Goal: Task Accomplishment & Management: Manage account settings

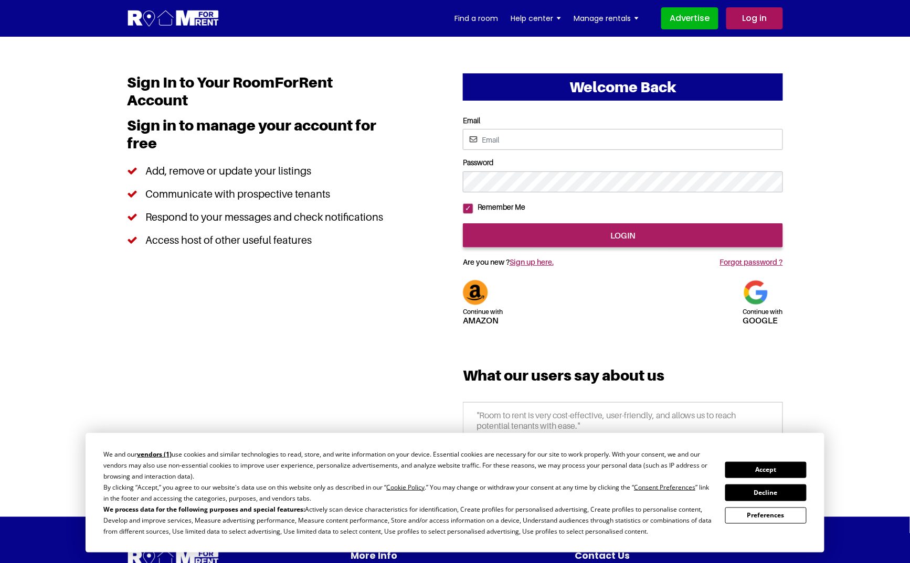
click at [779, 470] on button "Accept" at bounding box center [765, 470] width 81 height 16
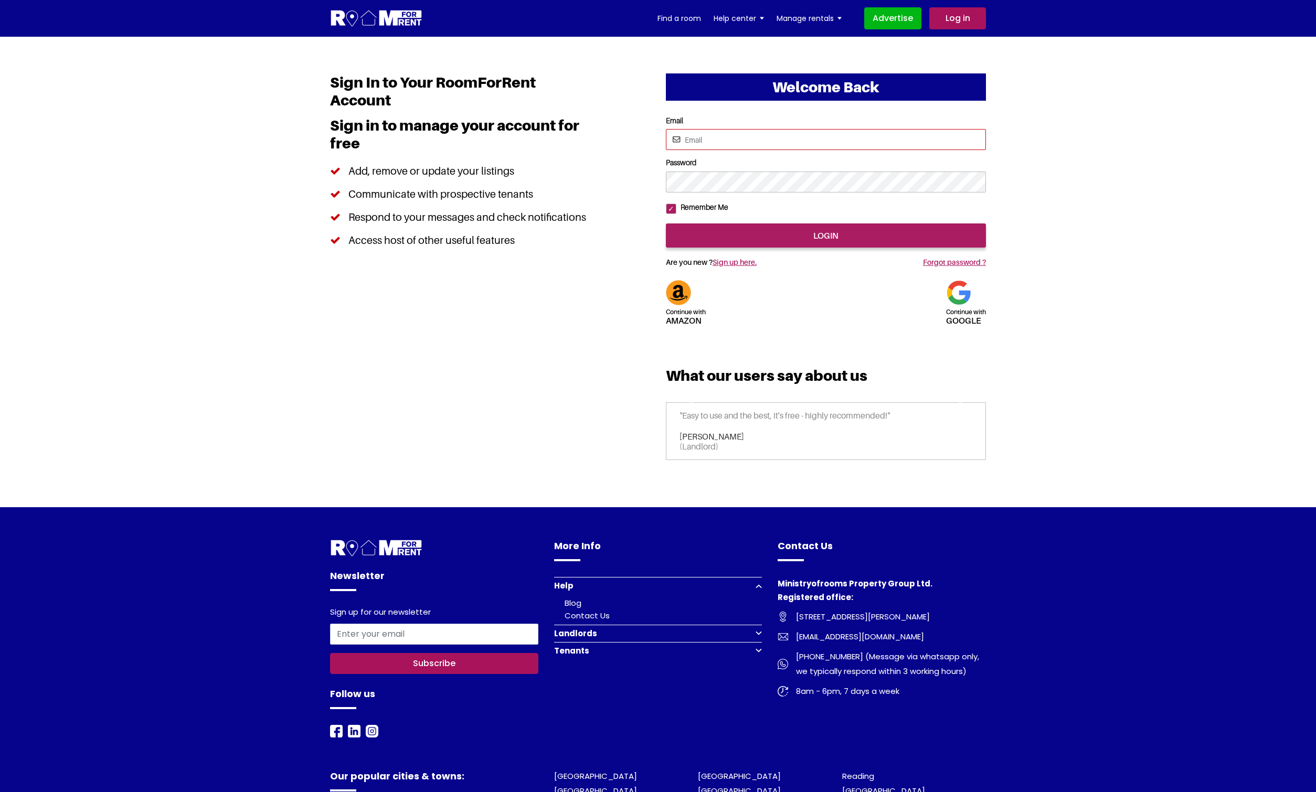
click at [738, 130] on input "Email" at bounding box center [826, 139] width 320 height 21
type input "rendezvous123@yahoo.com"
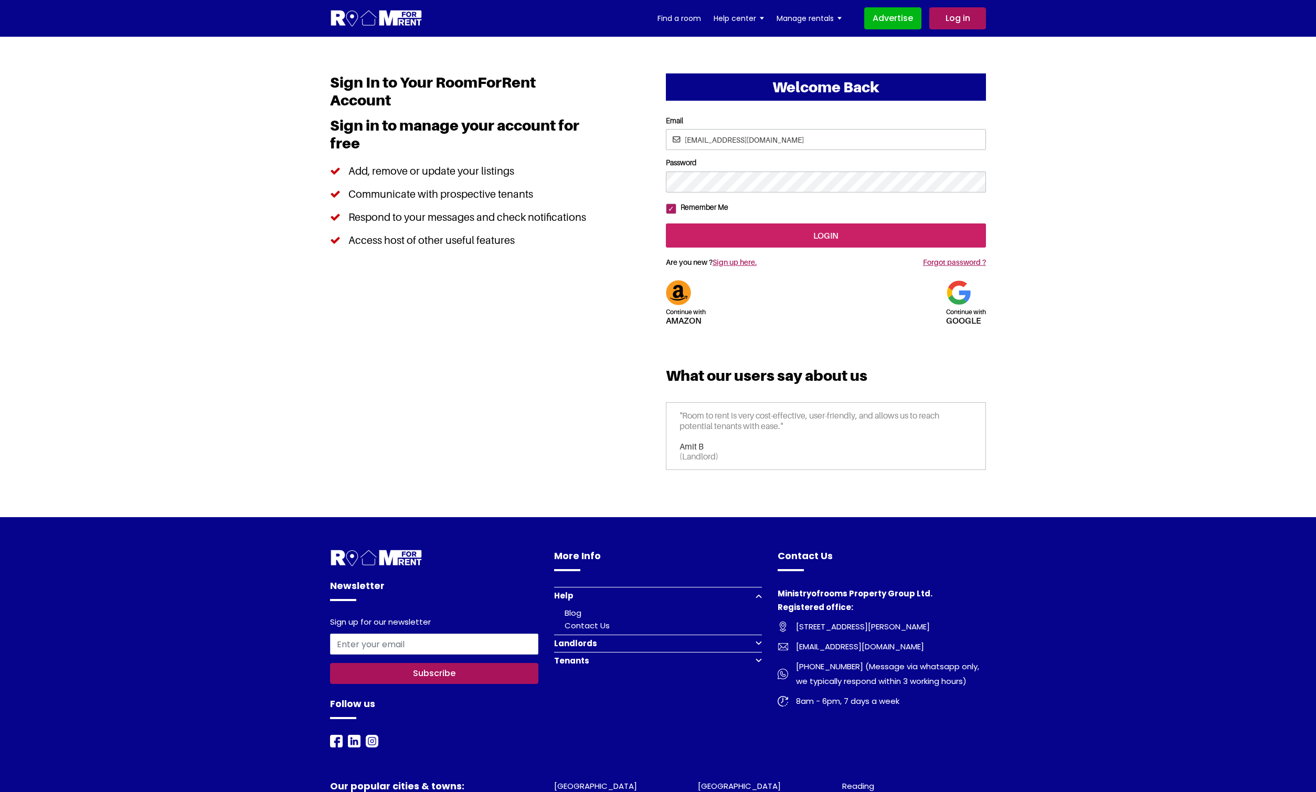
click at [850, 248] on input "login" at bounding box center [826, 235] width 320 height 24
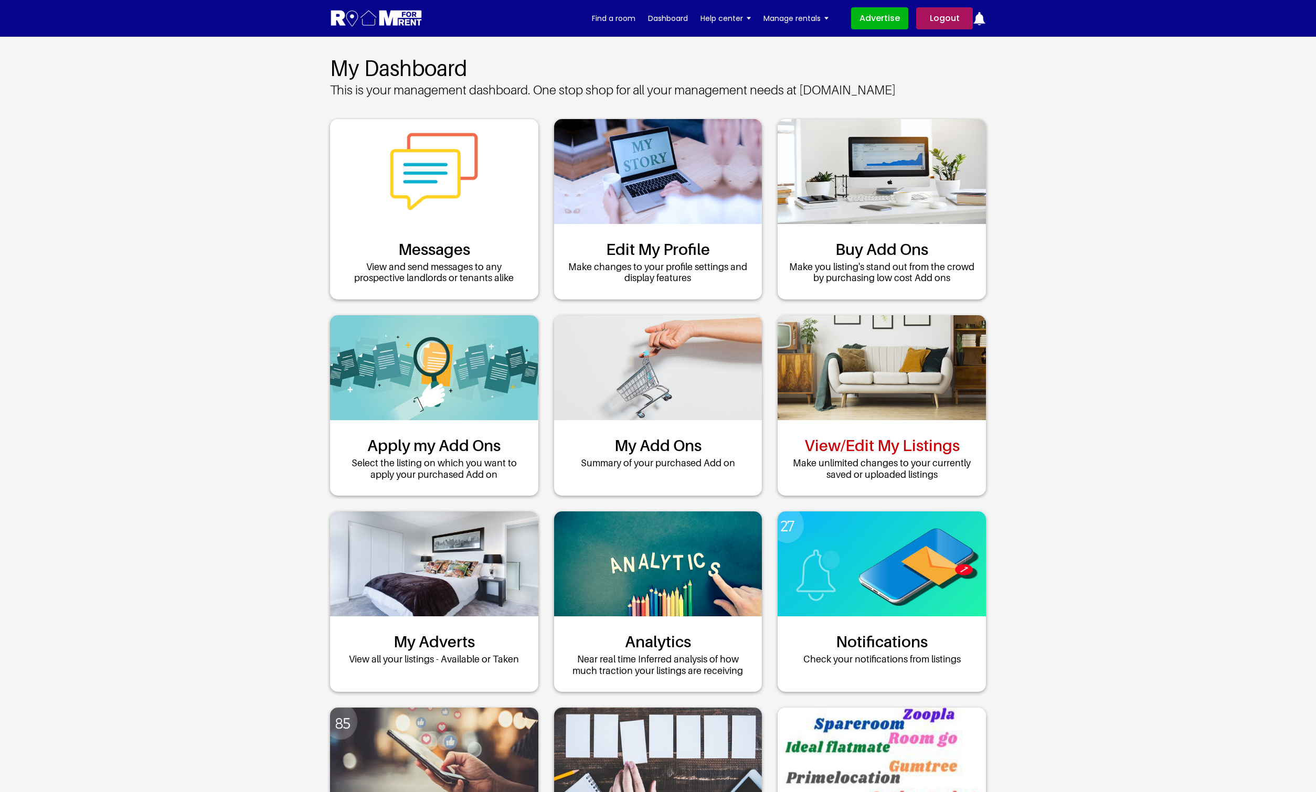
click at [917, 436] on link "View/Edit My Listings" at bounding box center [881, 445] width 155 height 19
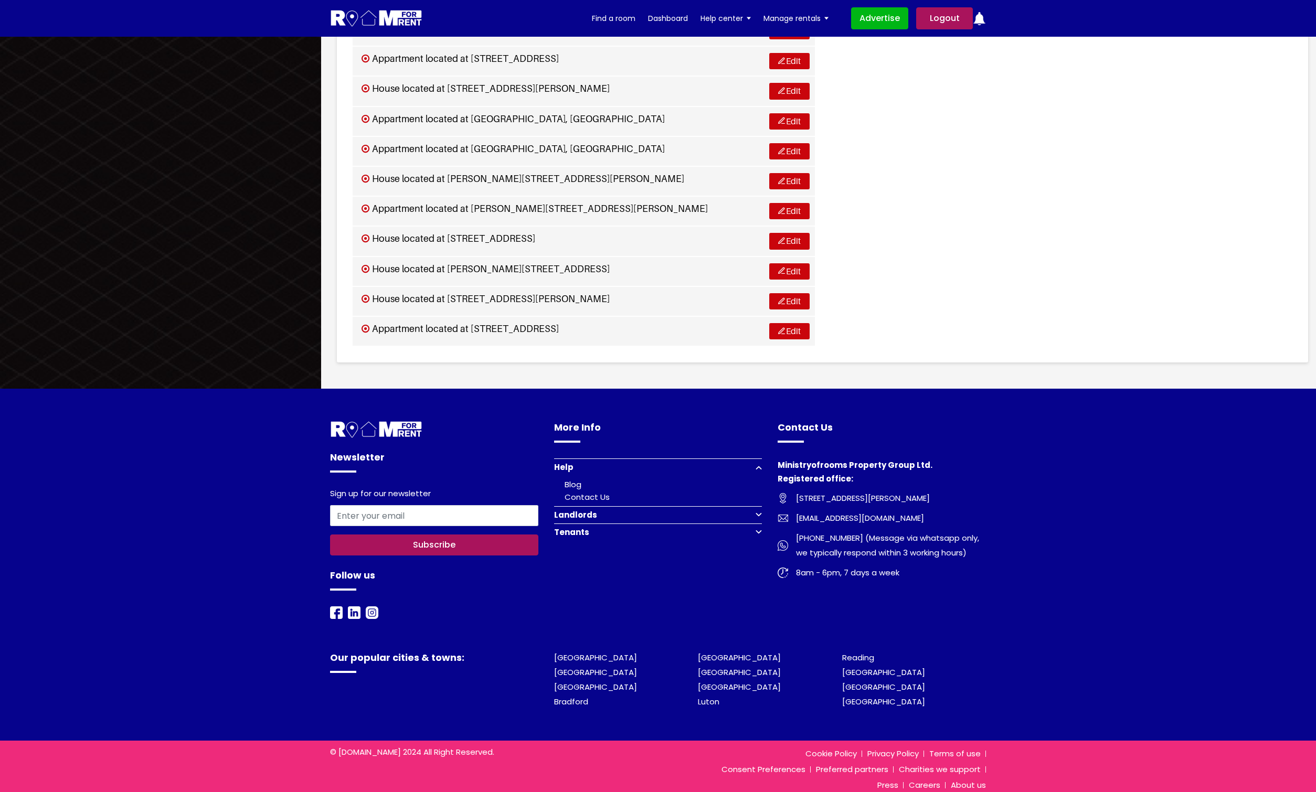
scroll to position [2225, 0]
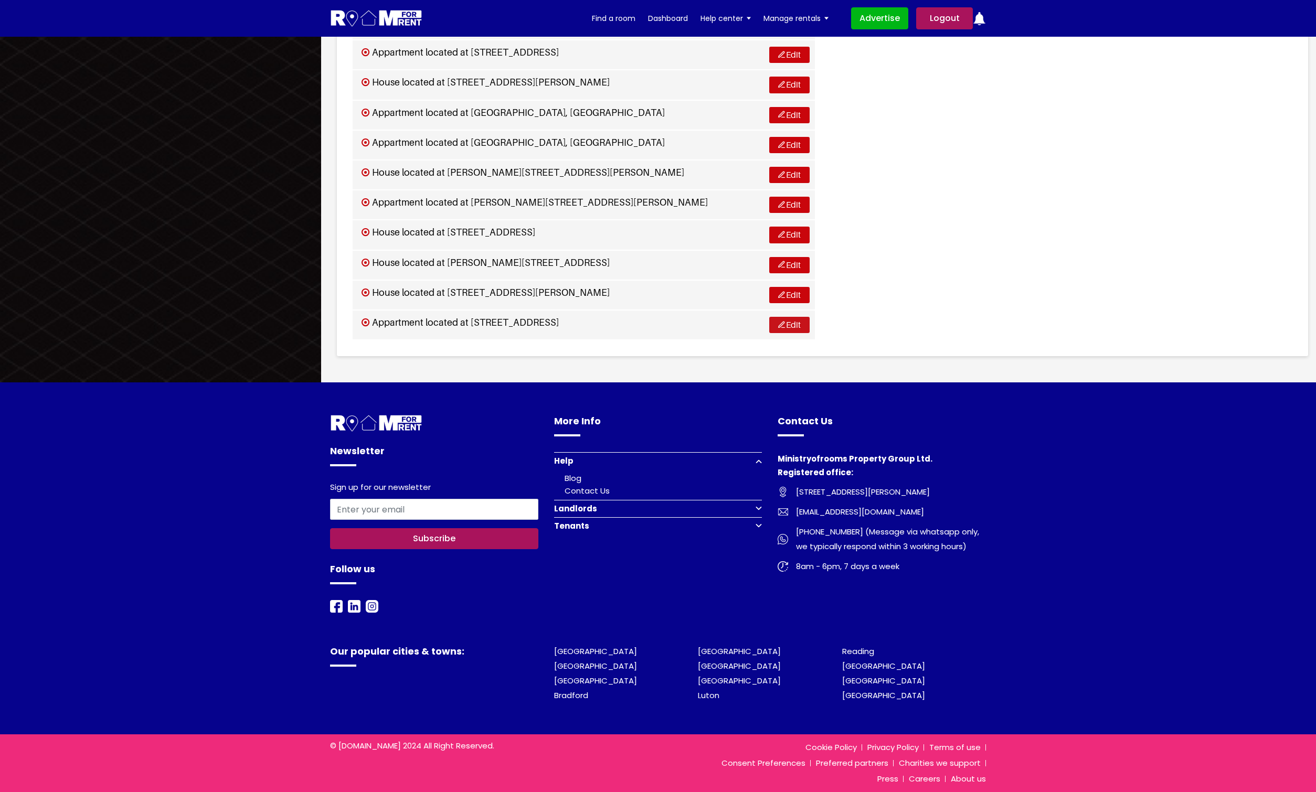
click at [785, 322] on link "Edit" at bounding box center [789, 325] width 40 height 16
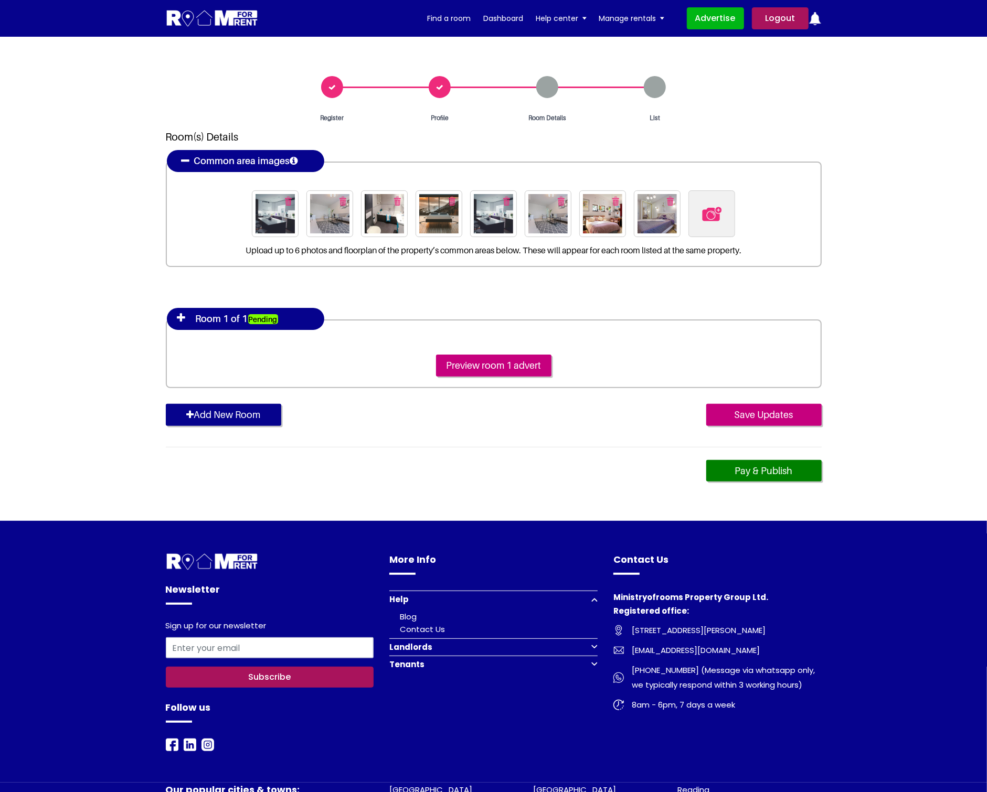
click at [669, 198] on img "button" at bounding box center [670, 201] width 7 height 9
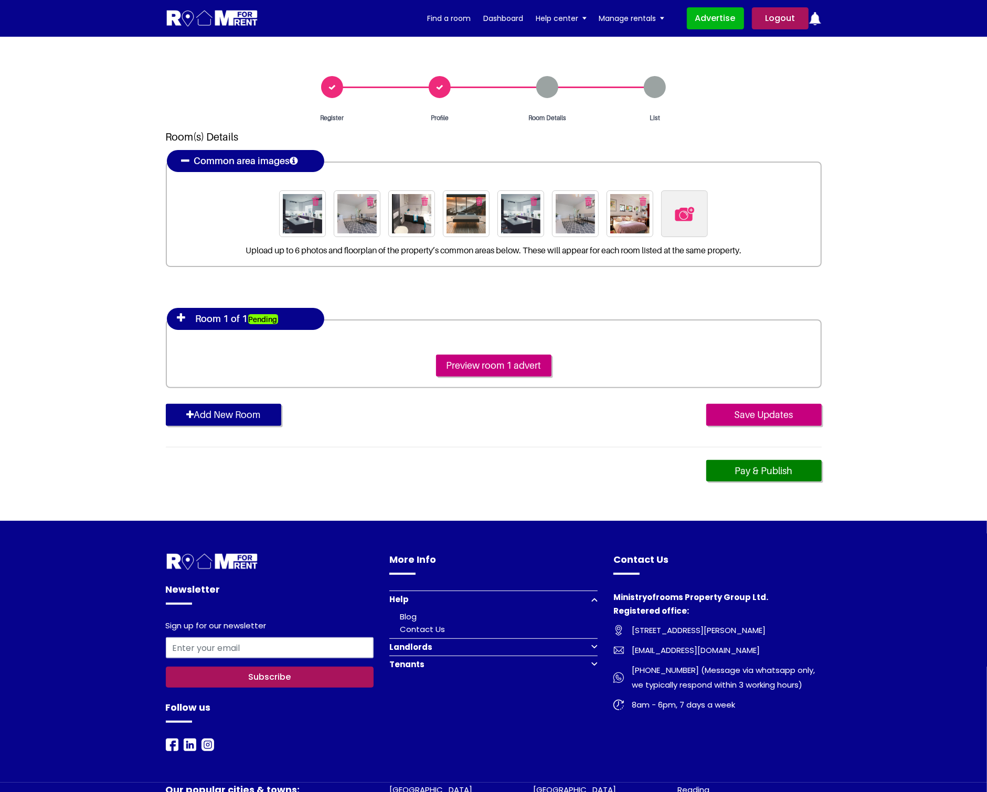
click at [640, 199] on img "button" at bounding box center [642, 201] width 7 height 9
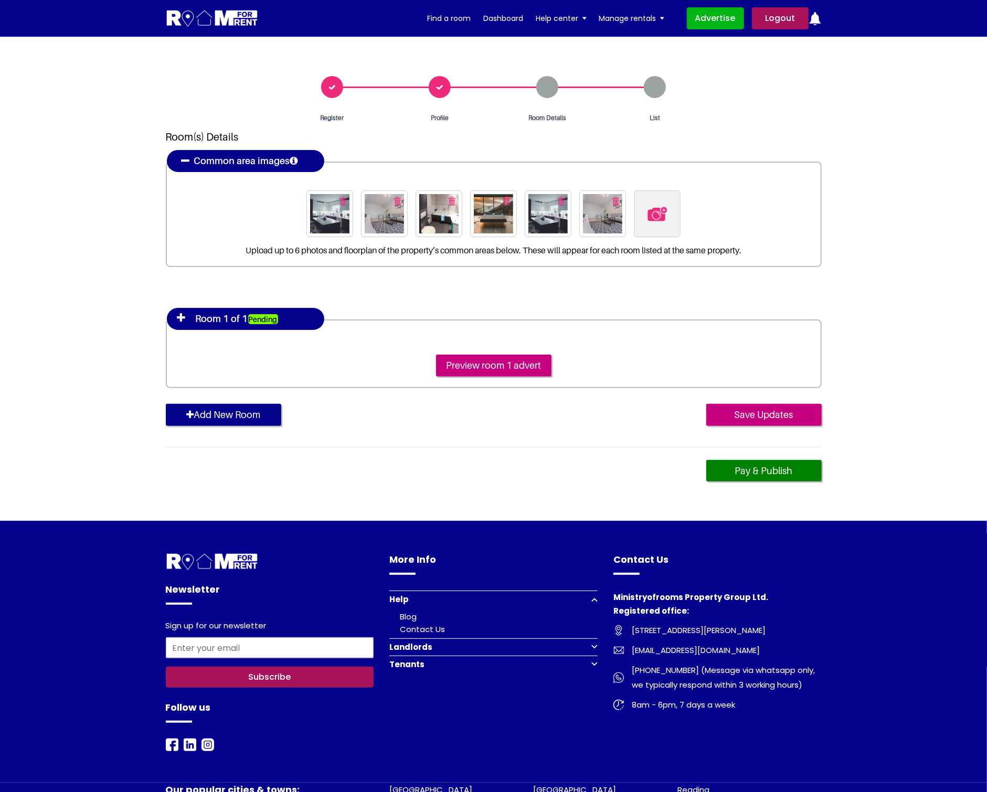
click at [612, 200] on button "button" at bounding box center [615, 201] width 17 height 17
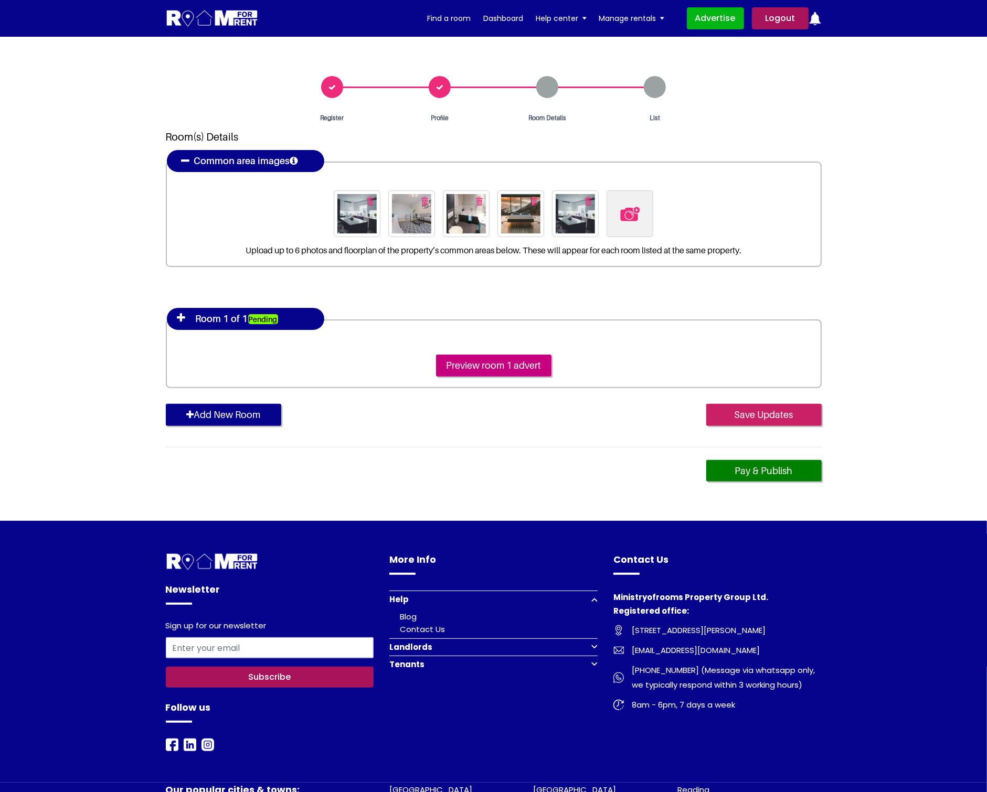
click at [773, 413] on input "Save Updates" at bounding box center [763, 415] width 115 height 22
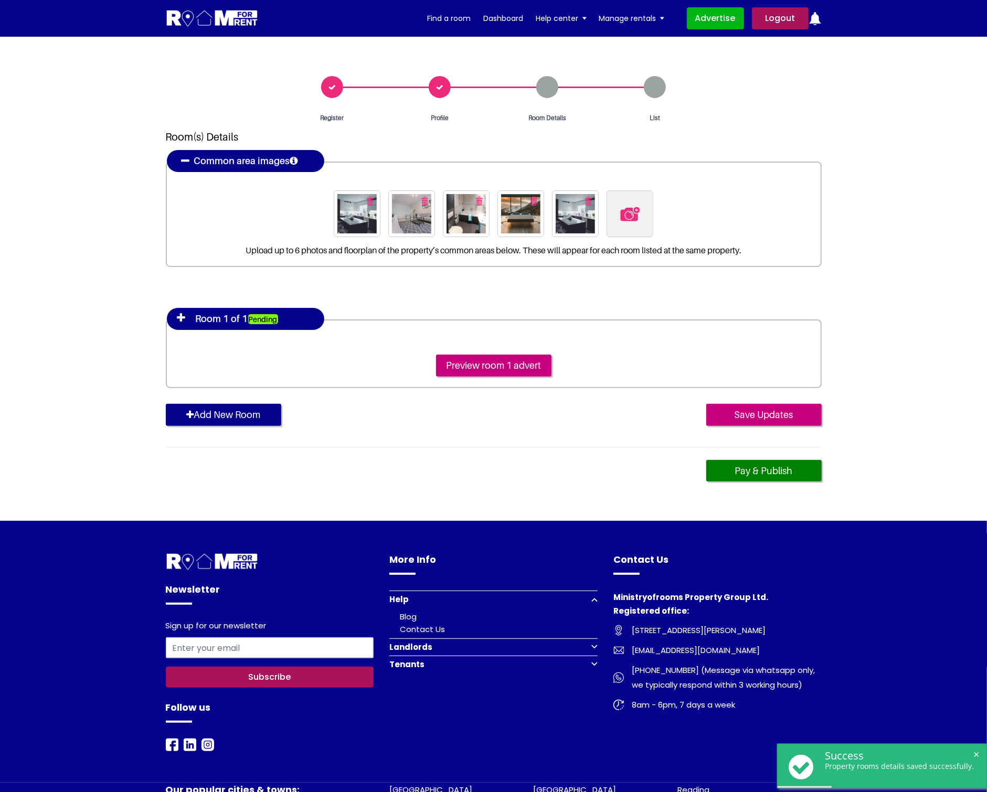
click at [630, 213] on img at bounding box center [630, 214] width 22 height 22
click at [630, 204] on input "file" at bounding box center [686, 196] width 161 height 13
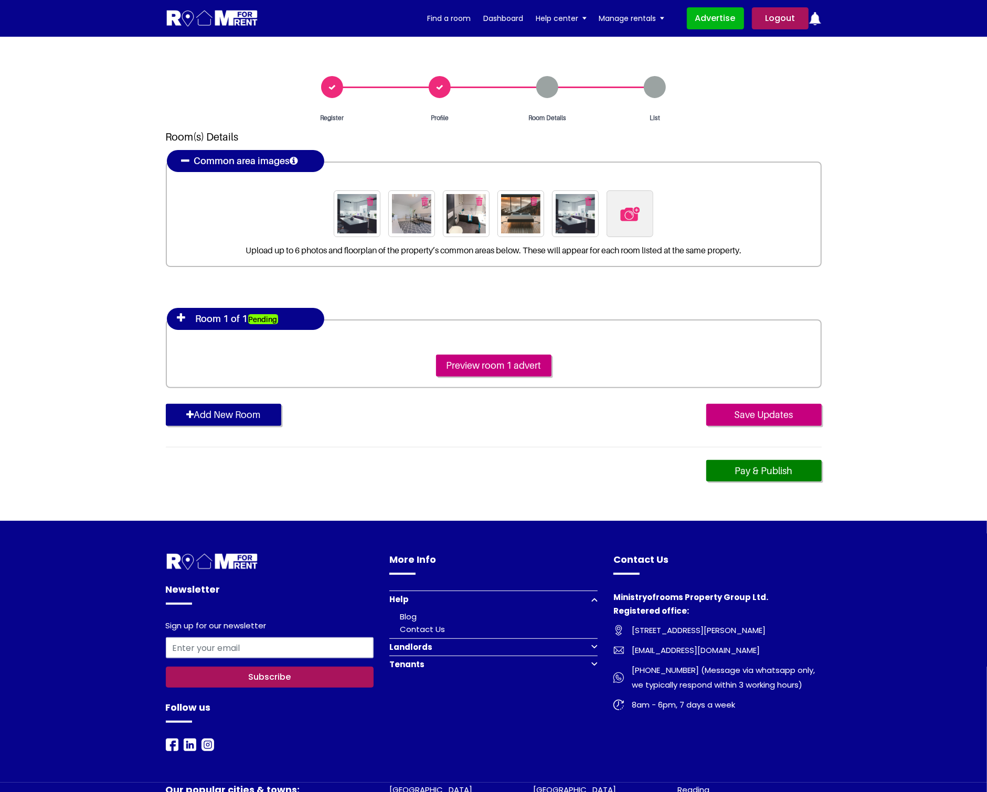
type input "C:\fakepath\bath1.jpg"
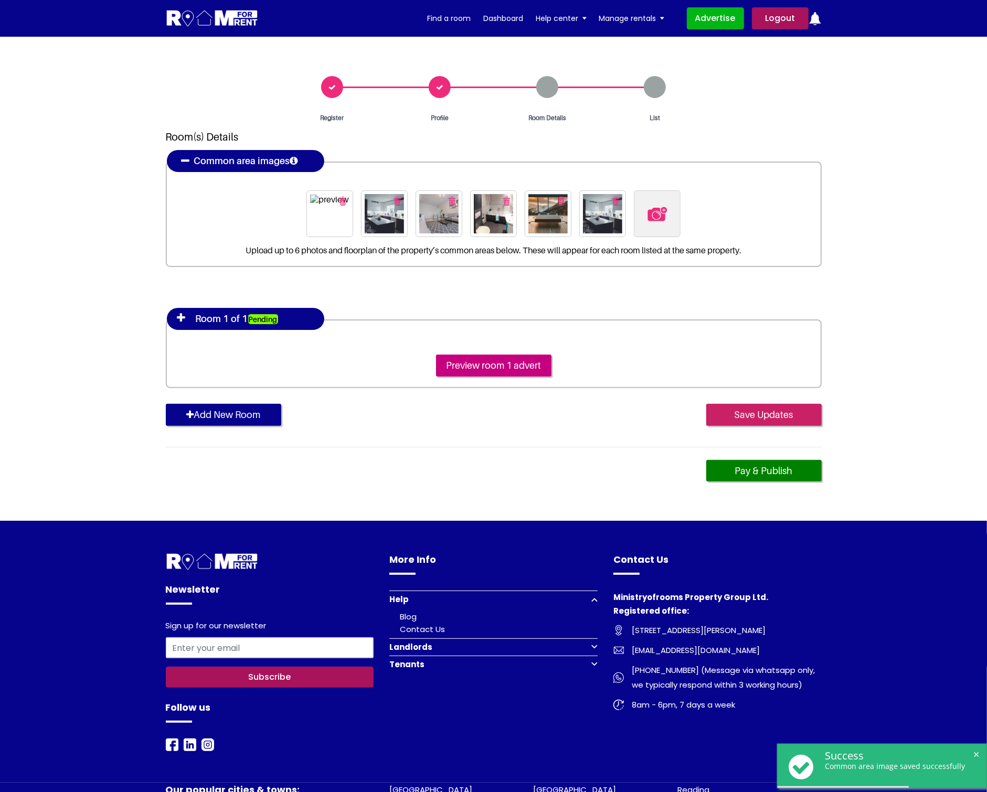
click at [755, 414] on input "Save Updates" at bounding box center [763, 415] width 115 height 22
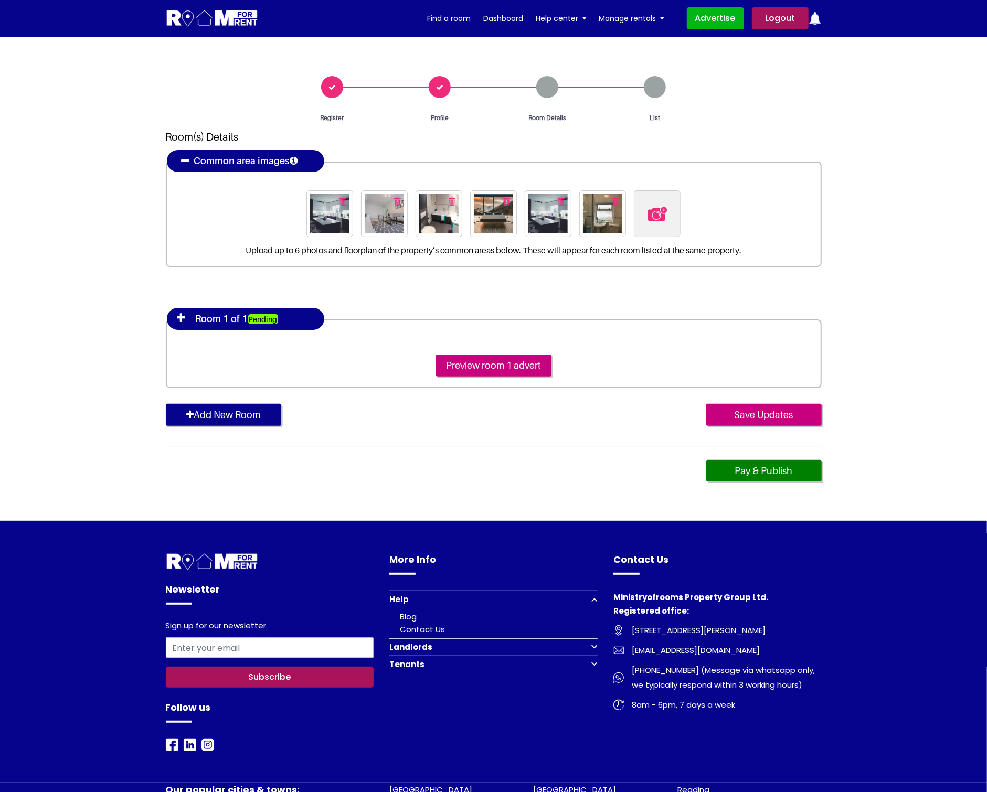
click at [175, 318] on div "Room 1 of 1 Pending" at bounding box center [245, 319] width 157 height 22
click at [179, 318] on icon at bounding box center [181, 318] width 8 height 10
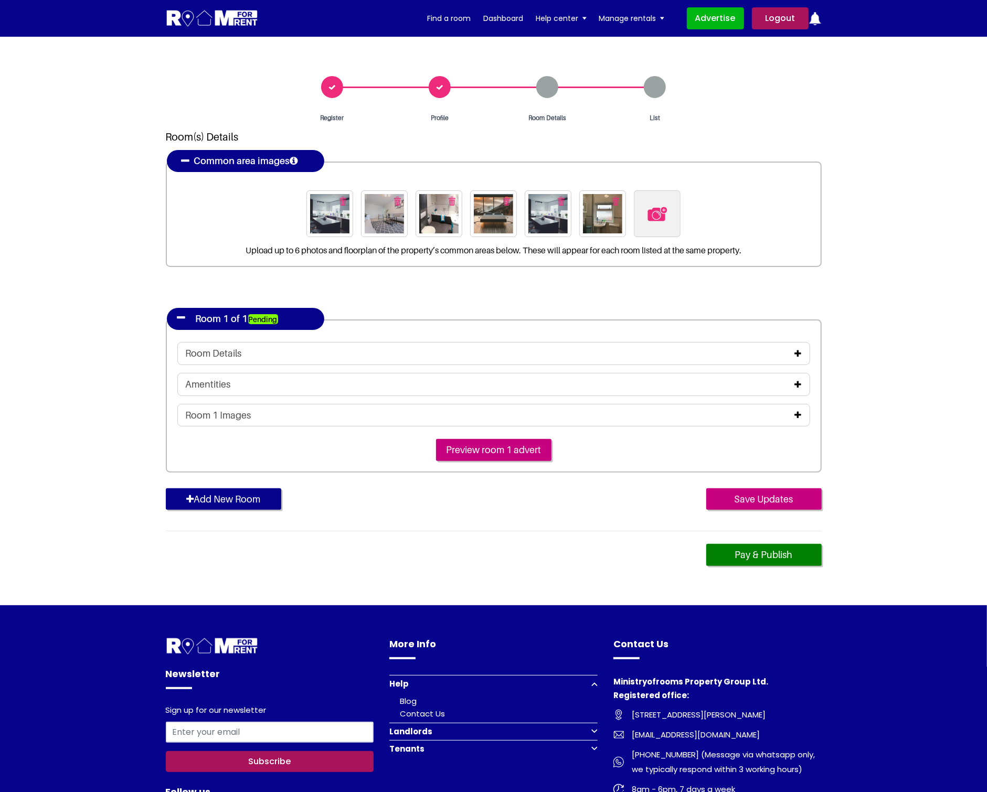
click at [796, 354] on icon at bounding box center [798, 353] width 7 height 8
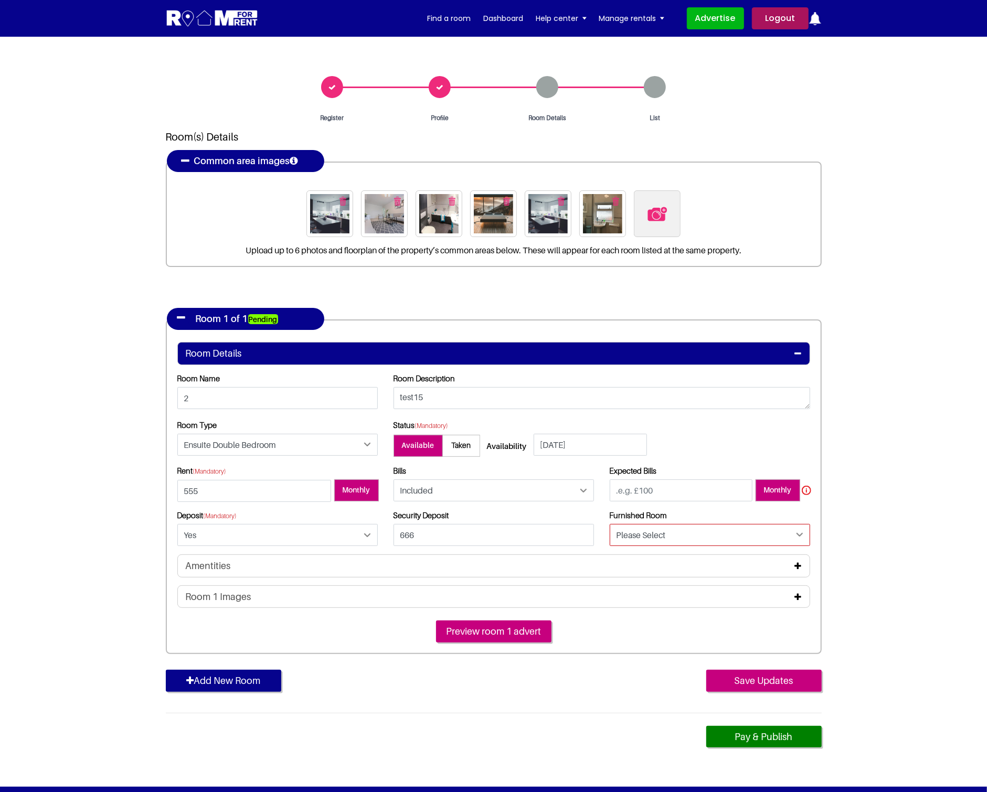
click at [743, 531] on select "Please Select Yes No" at bounding box center [710, 535] width 200 height 22
click at [862, 462] on section "Register Profile Room Details List Room(s) Details" at bounding box center [493, 412] width 987 height 750
click at [725, 540] on select "Please Select Yes No" at bounding box center [710, 535] width 200 height 22
click at [939, 505] on section "Register Profile Room Details List Room(s) Details" at bounding box center [493, 412] width 987 height 750
click at [799, 599] on icon at bounding box center [798, 597] width 7 height 8
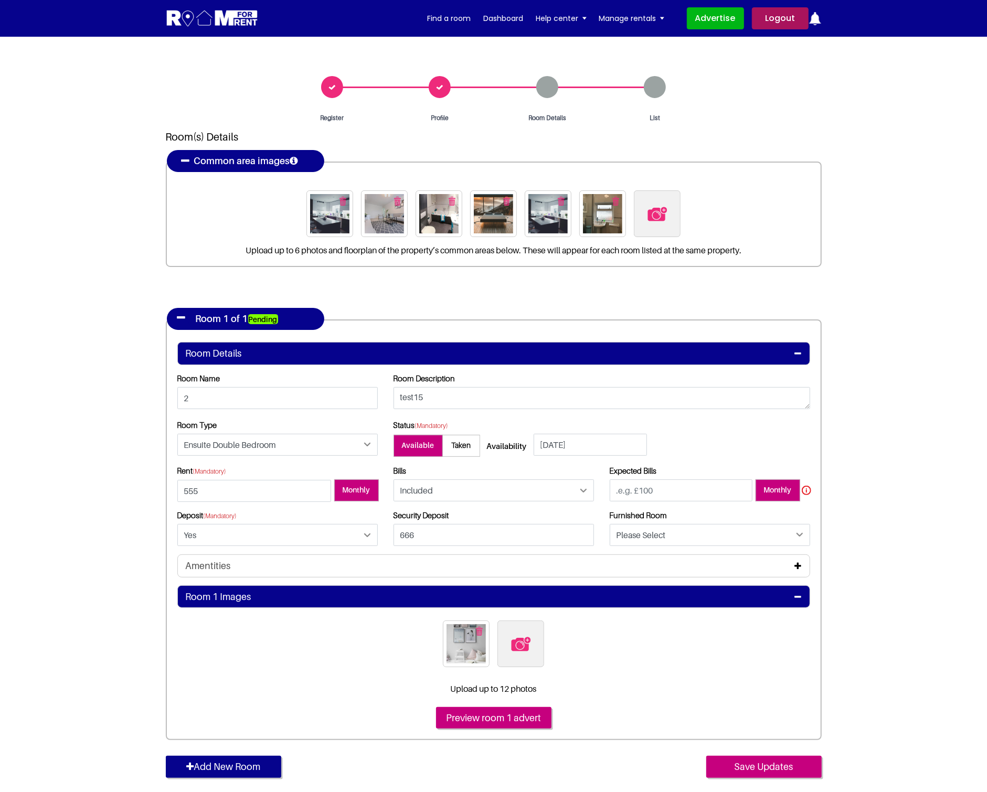
click at [795, 565] on icon at bounding box center [798, 566] width 7 height 8
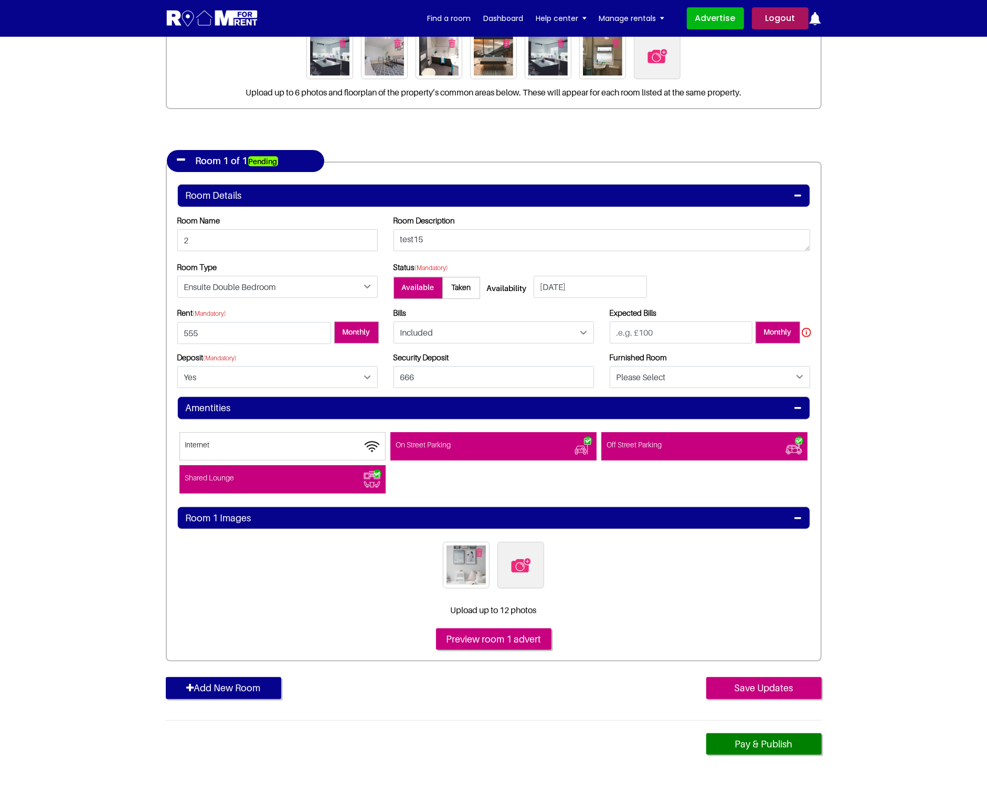
scroll to position [210, 0]
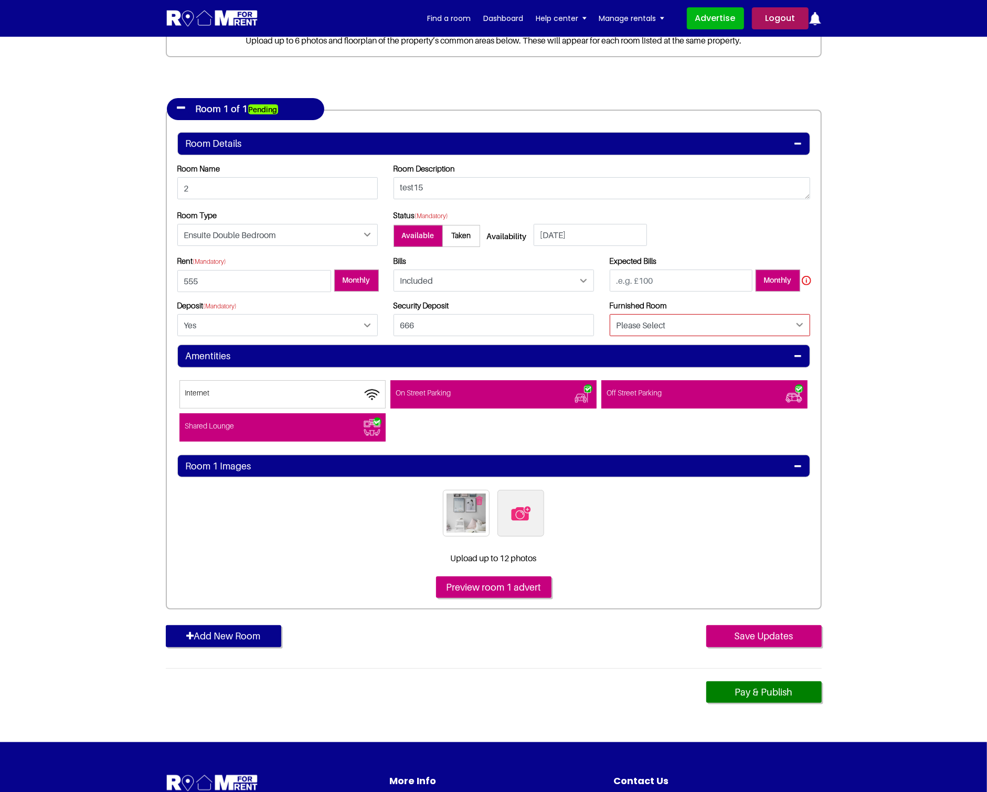
click at [791, 319] on select "Please Select Yes No" at bounding box center [710, 325] width 200 height 22
click at [877, 333] on section "Register Profile Room Details List Room(s) Details" at bounding box center [493, 284] width 987 height 915
click at [764, 325] on select "Please Select Yes No" at bounding box center [710, 325] width 200 height 22
click at [645, 508] on ul at bounding box center [493, 515] width 633 height 51
click at [521, 517] on img at bounding box center [521, 514] width 22 height 22
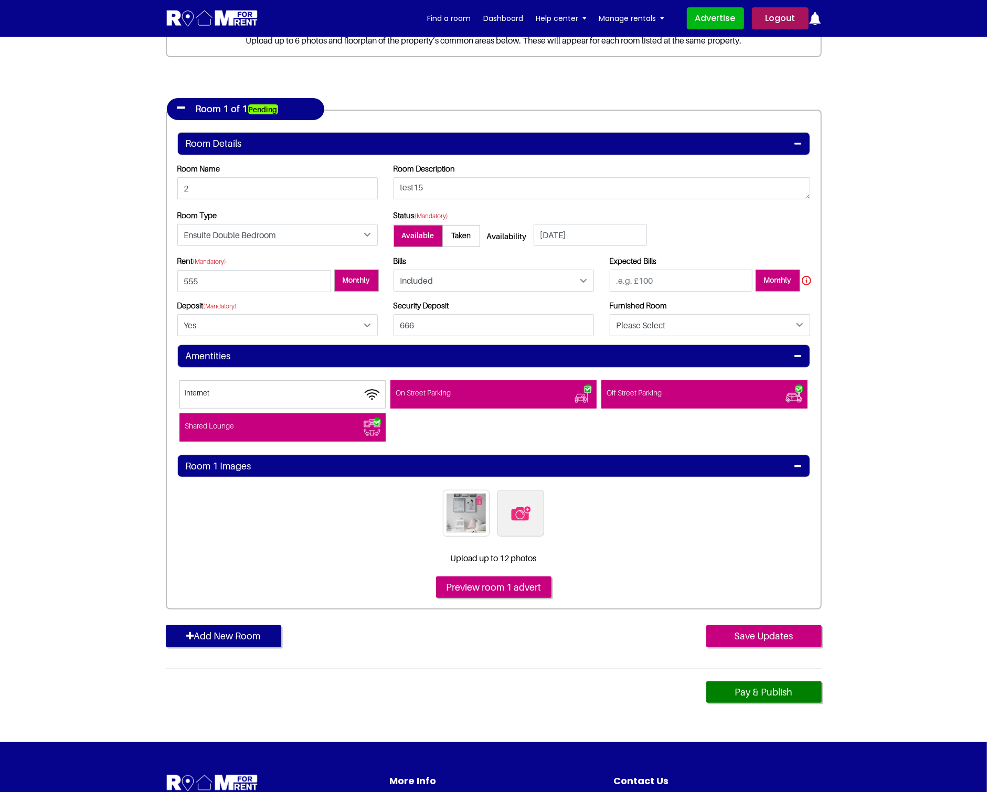
click at [521, 503] on input "file" at bounding box center [577, 496] width 161 height 13
type input "C:\fakepath\14BAR6_1.jpg"
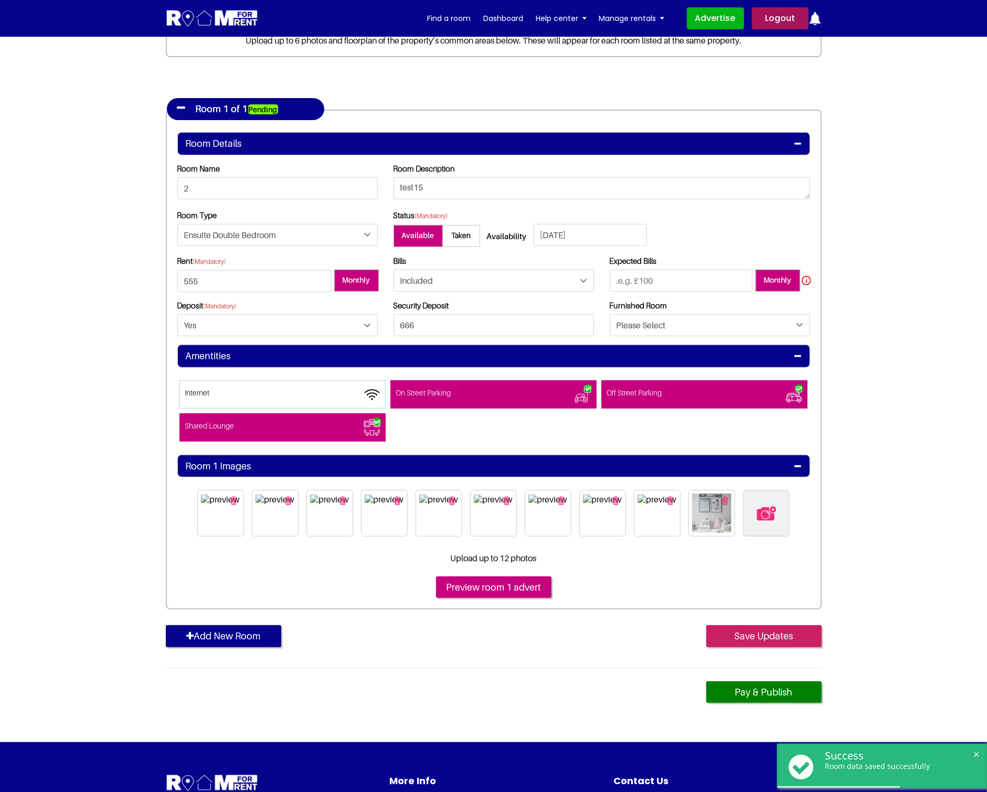
click at [771, 629] on input "Save Updates" at bounding box center [763, 636] width 115 height 22
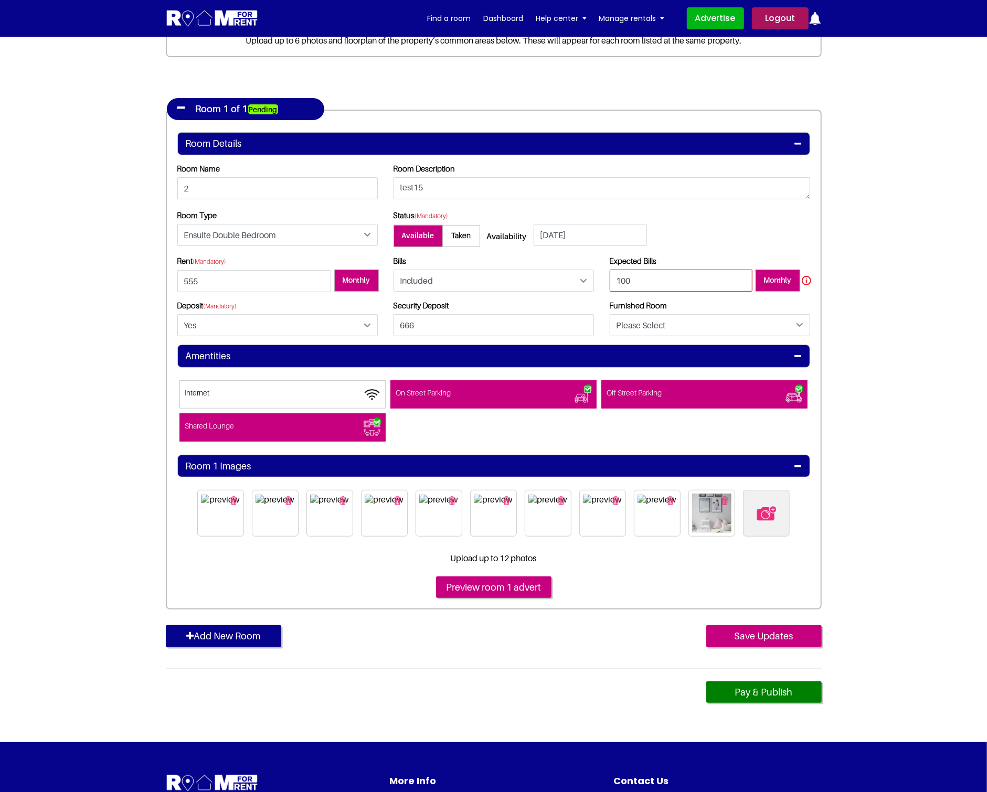
type input "100"
click at [674, 329] on select "Please Select Yes No" at bounding box center [710, 325] width 200 height 22
select select "Yes"
click at [610, 315] on select "Please Select Yes No" at bounding box center [710, 325] width 200 height 22
click at [848, 406] on section "Register Profile Room Details List Room(s) Details" at bounding box center [493, 284] width 987 height 915
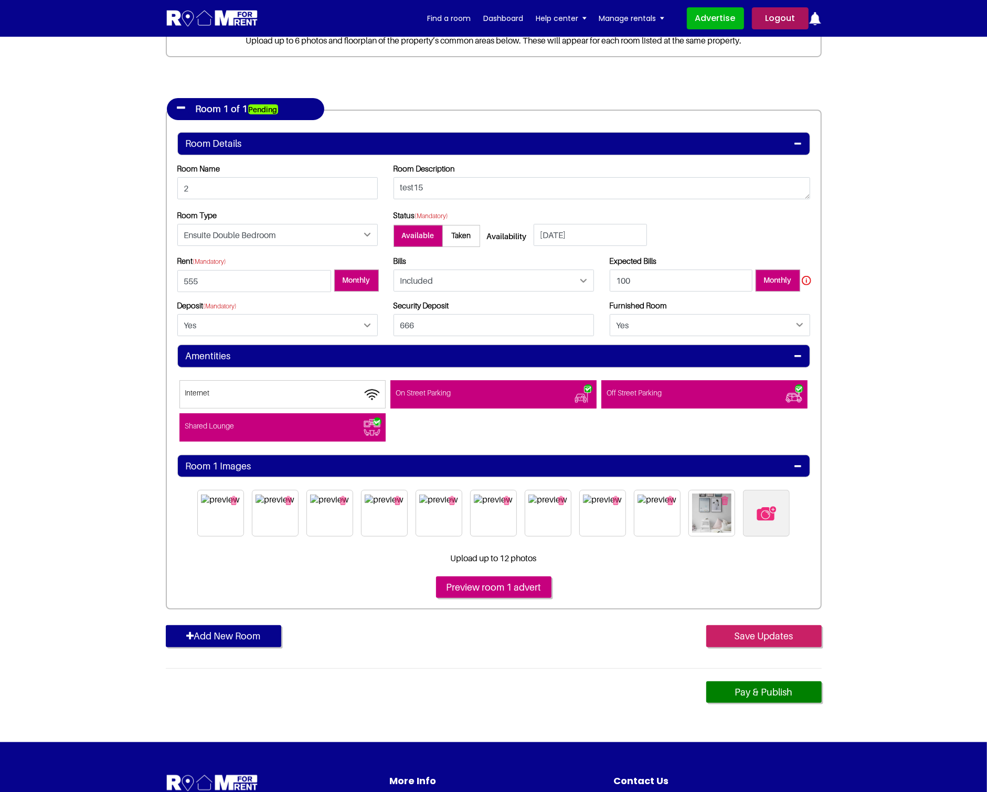
click at [781, 638] on input "Save Updates" at bounding box center [763, 636] width 115 height 22
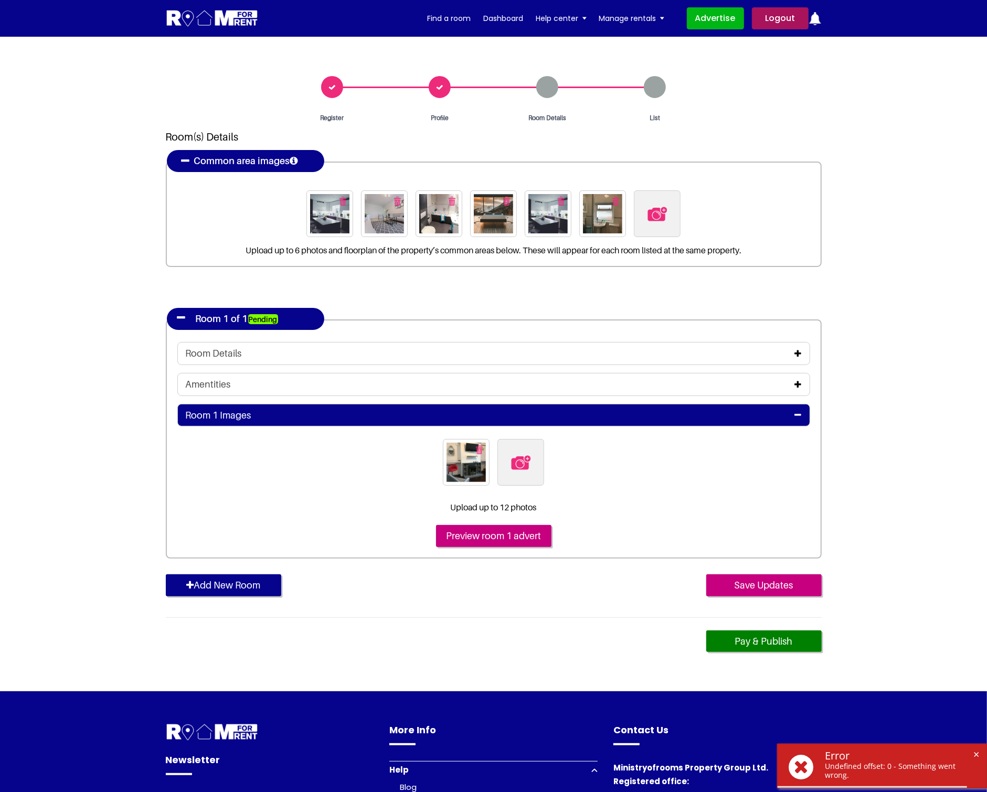
click at [796, 349] on icon at bounding box center [798, 353] width 7 height 8
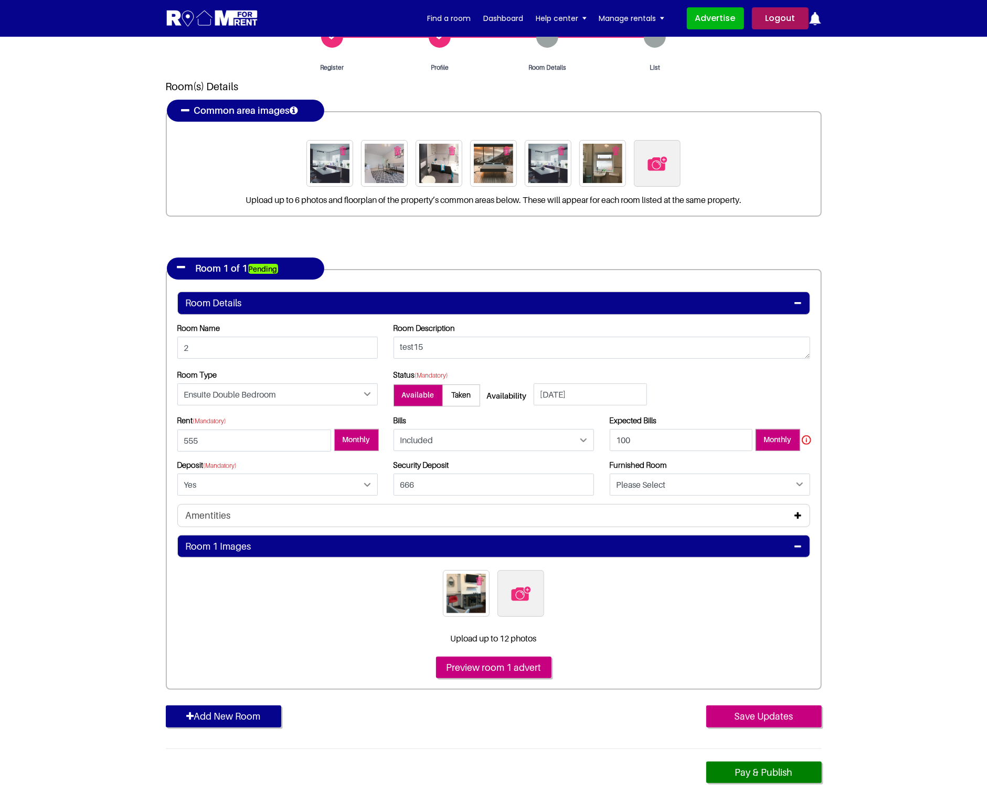
scroll to position [140, 0]
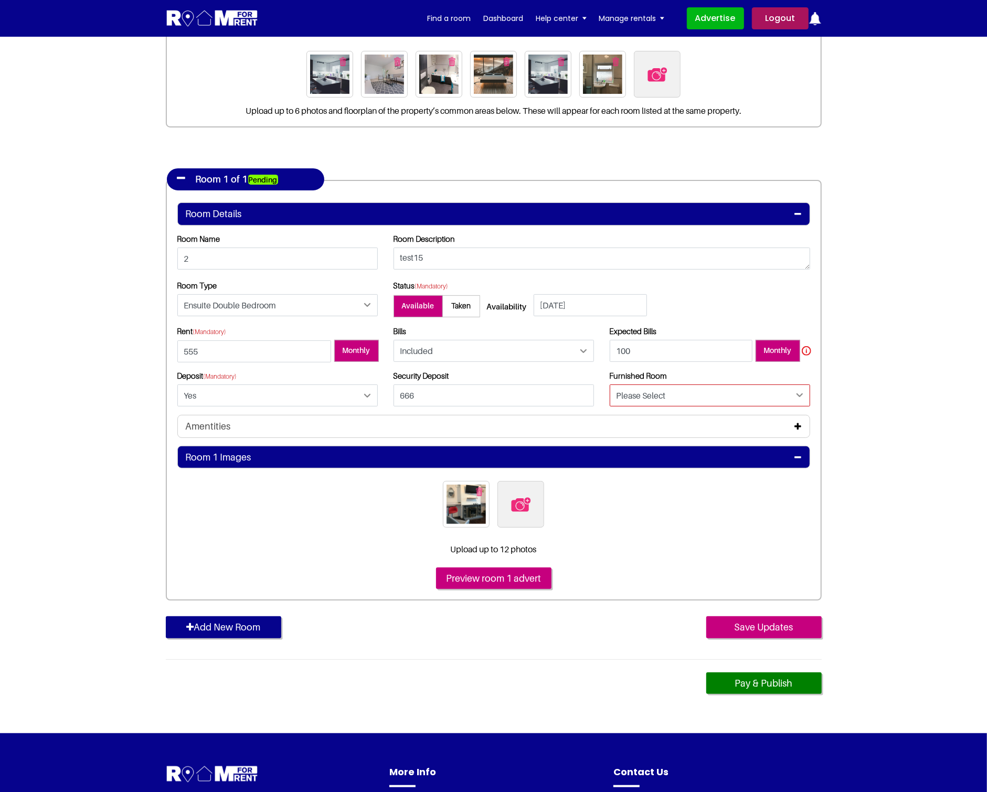
click at [771, 394] on select "Please Select Yes No" at bounding box center [710, 395] width 200 height 22
click at [760, 636] on input "Save Updates" at bounding box center [763, 627] width 115 height 22
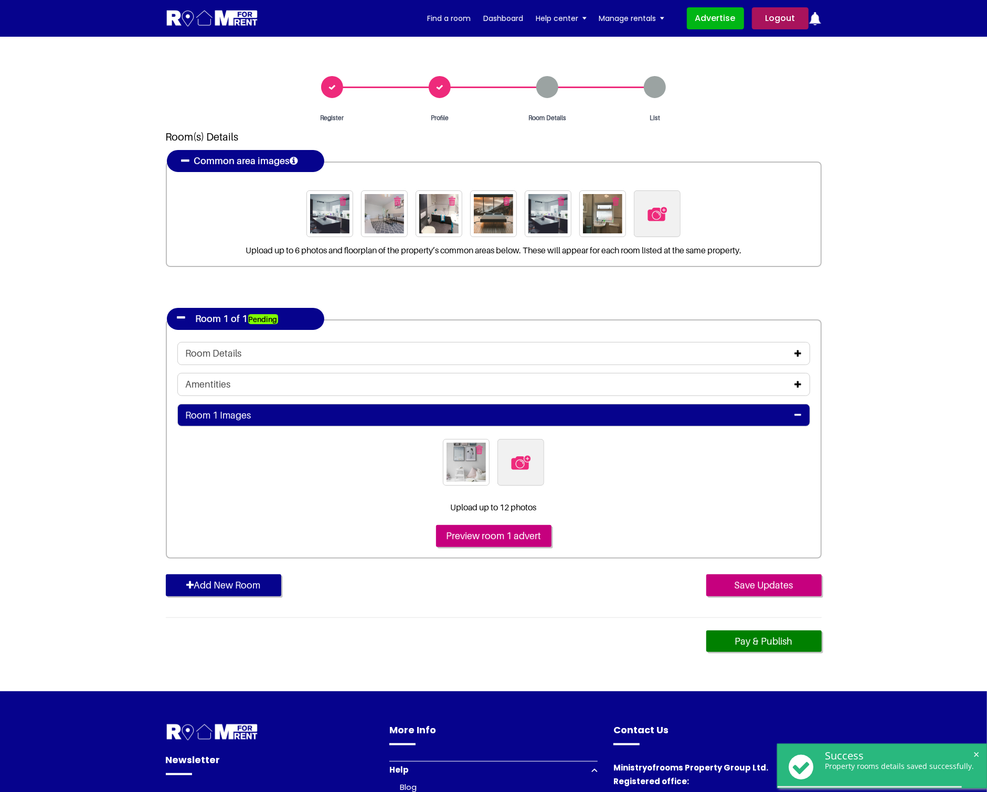
click at [796, 384] on icon at bounding box center [798, 384] width 7 height 8
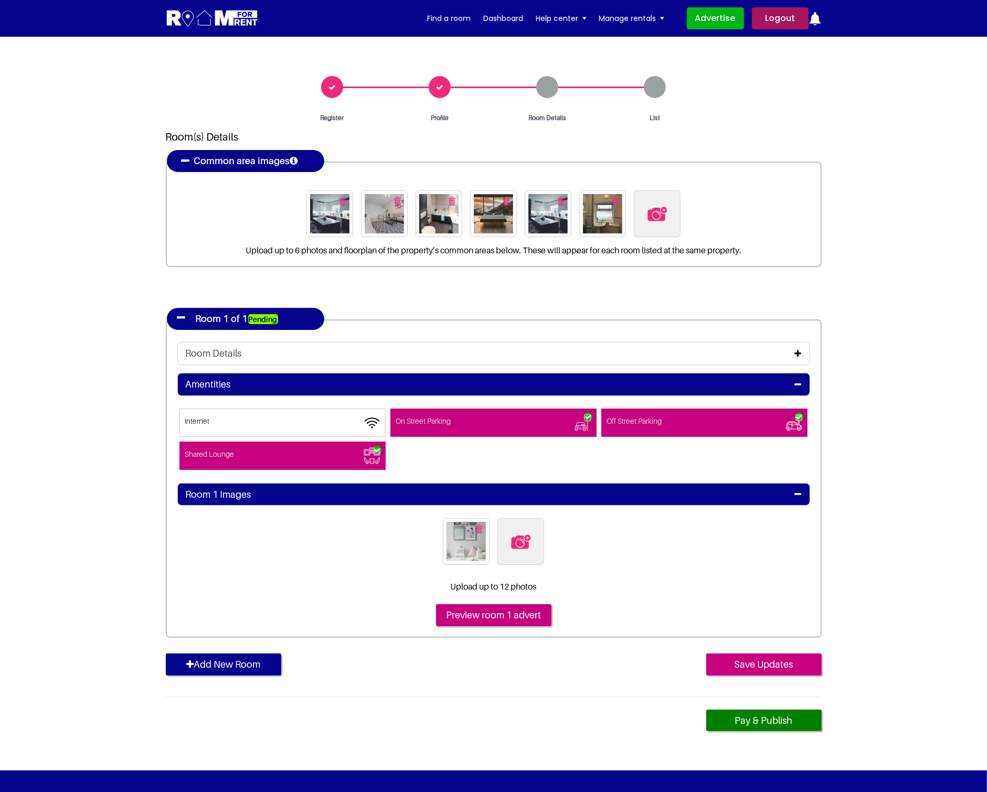
click at [792, 353] on div "Room Details" at bounding box center [494, 354] width 616 height 12
click at [799, 353] on icon at bounding box center [798, 353] width 7 height 8
